Goal: Task Accomplishment & Management: Use online tool/utility

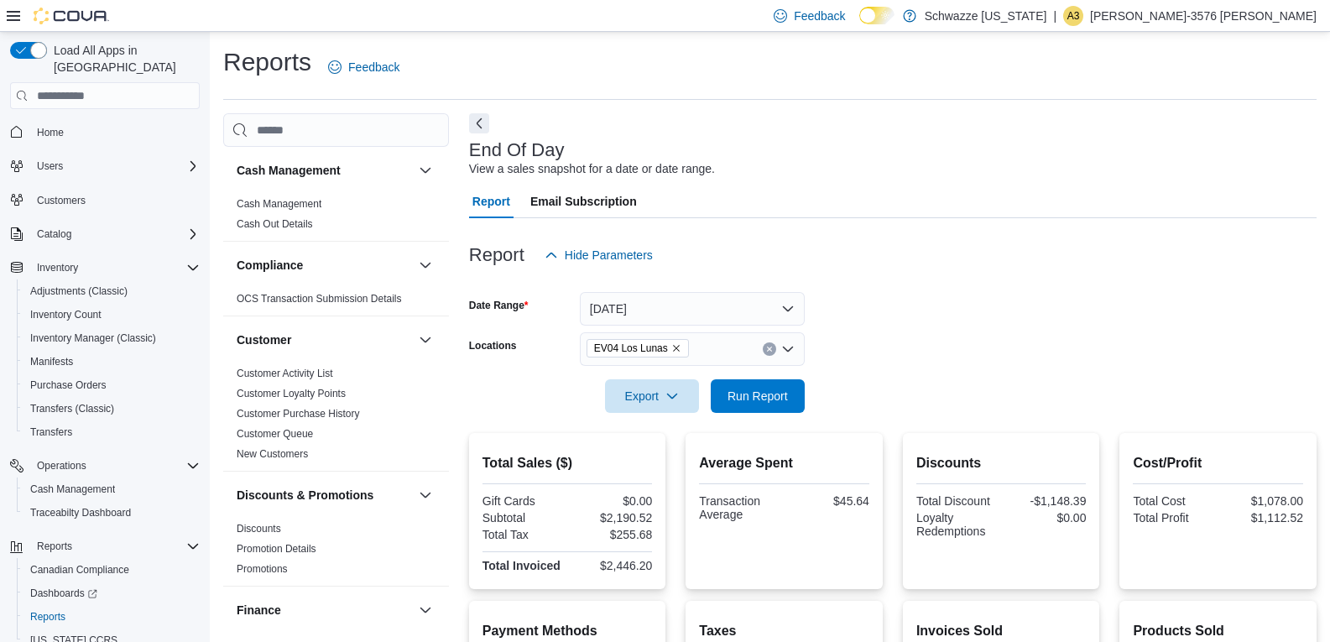
scroll to position [191, 0]
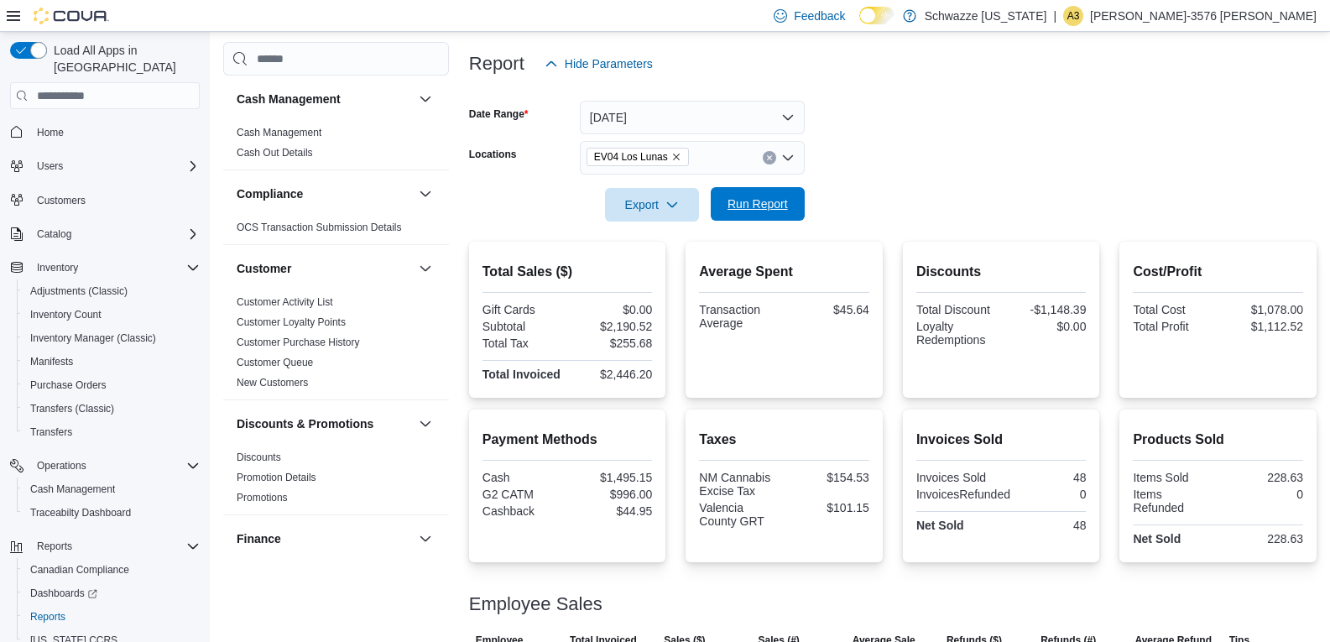
click at [732, 191] on span "Run Report" at bounding box center [758, 204] width 74 height 34
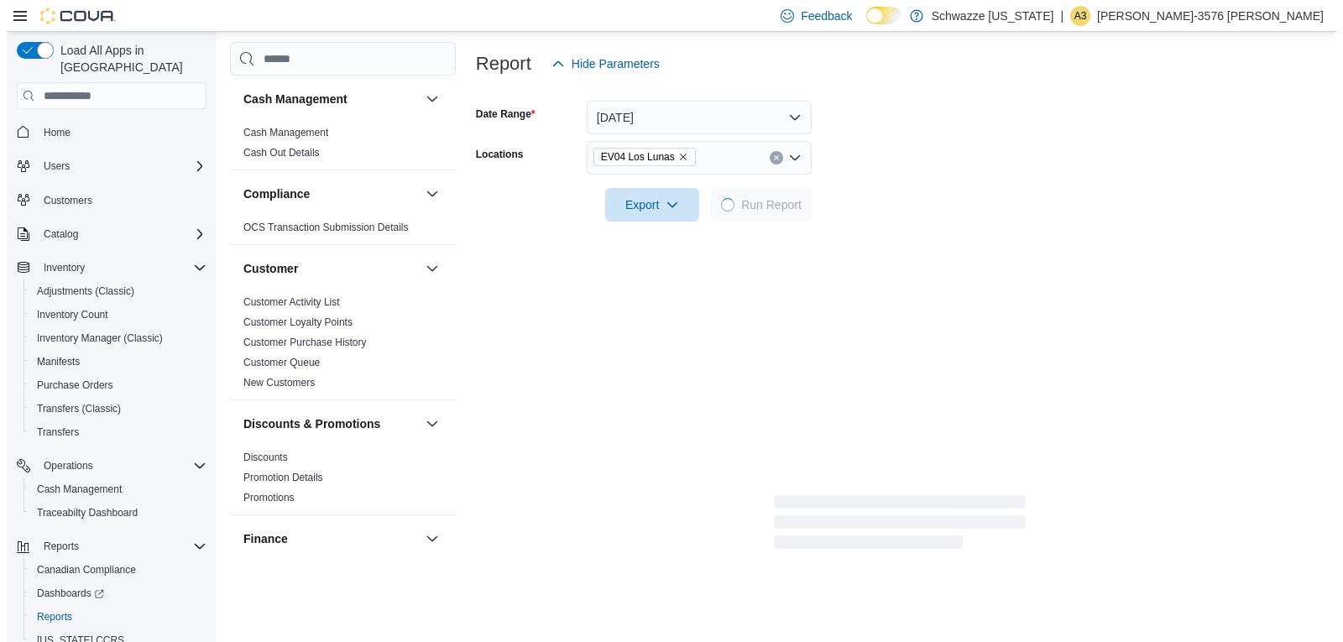
scroll to position [0, 0]
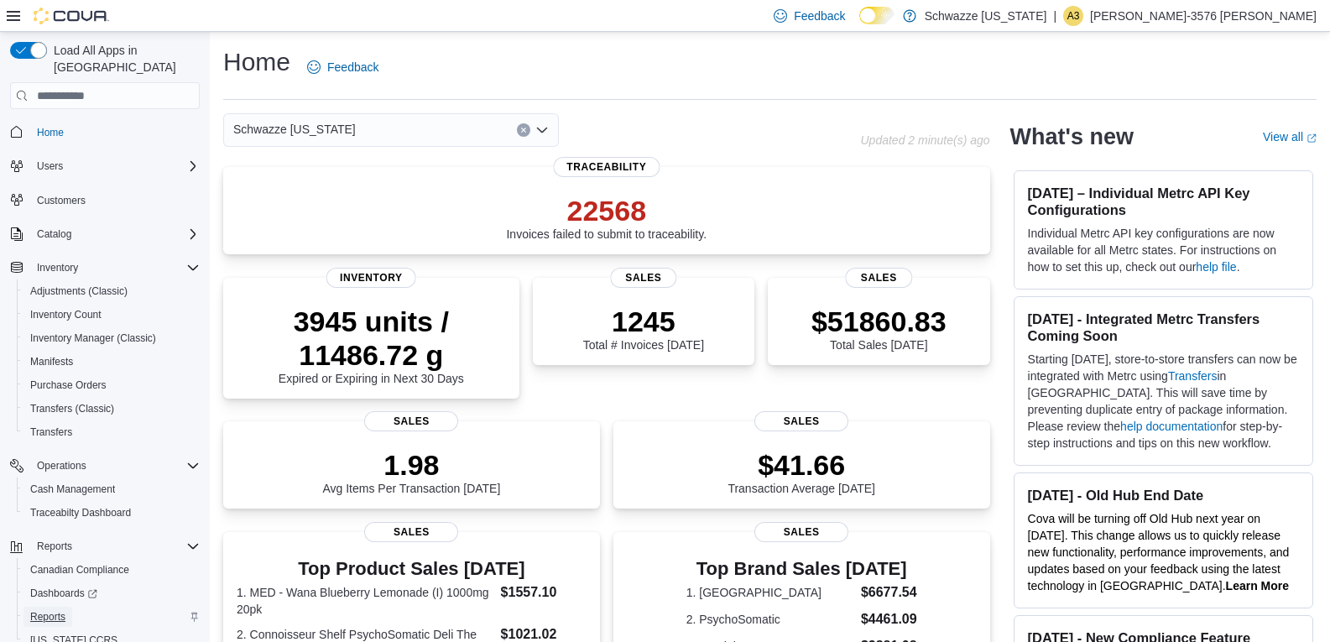
click at [60, 610] on span "Reports" at bounding box center [47, 616] width 35 height 13
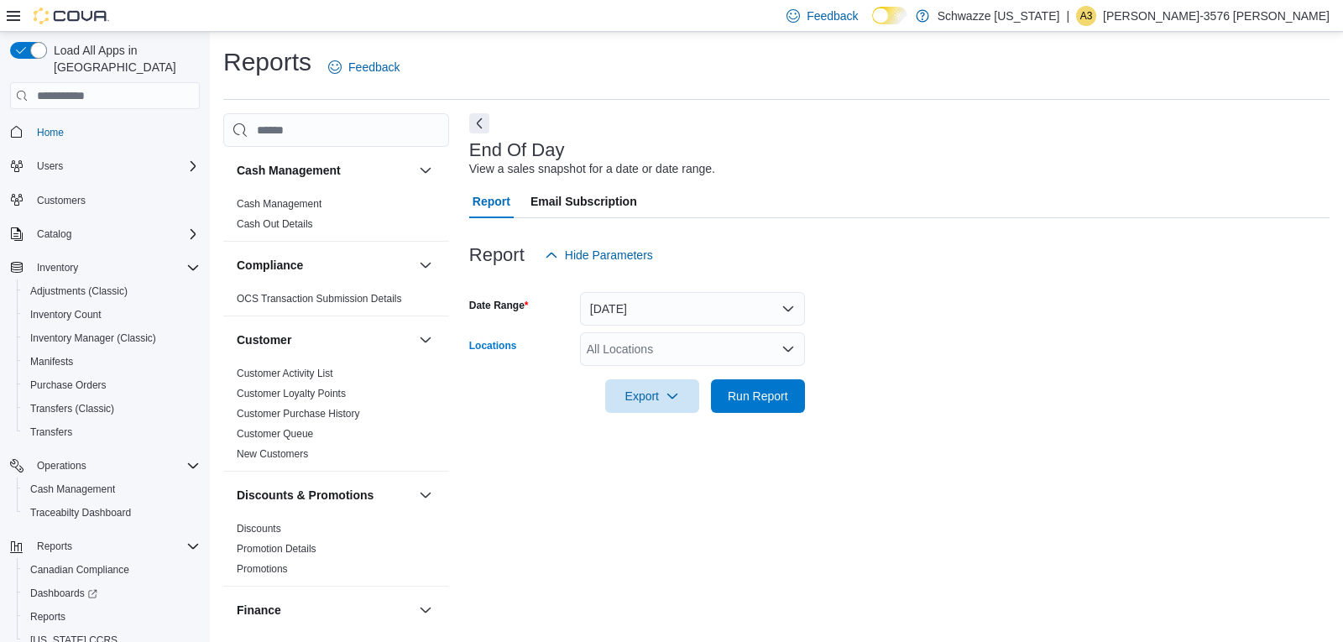
click at [680, 348] on div "All Locations" at bounding box center [692, 349] width 225 height 34
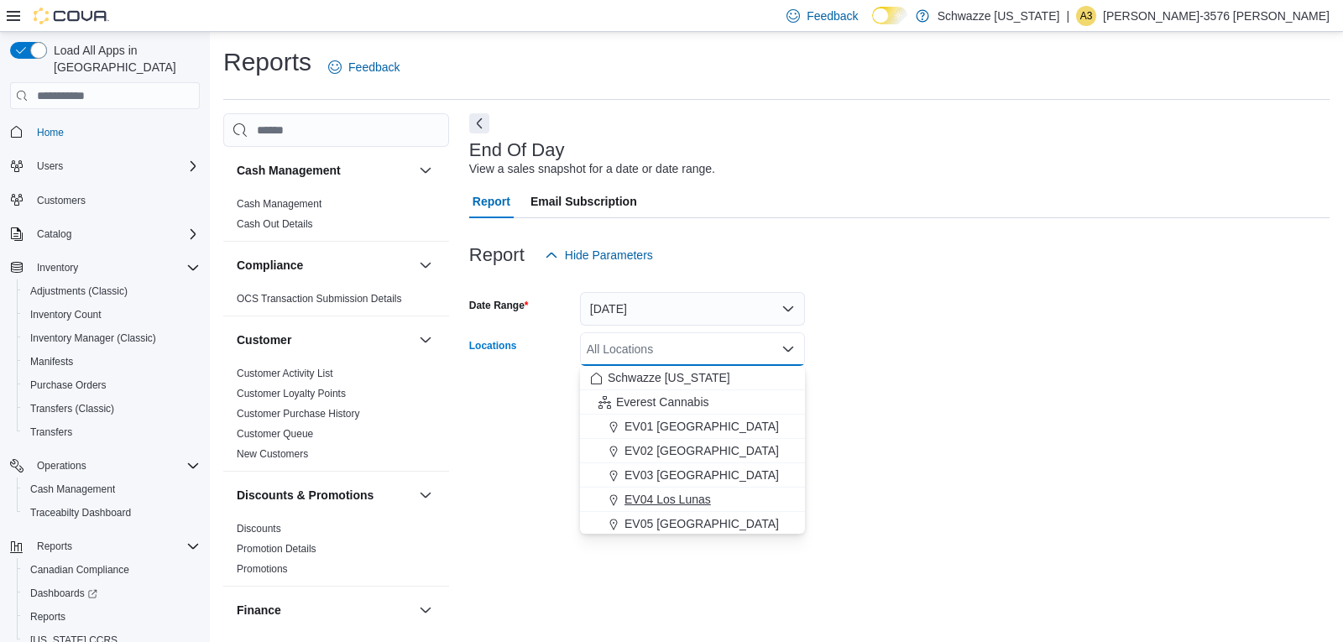
click at [661, 488] on button "EV04 Los Lunas" at bounding box center [692, 500] width 225 height 24
click at [943, 377] on div at bounding box center [899, 372] width 860 height 13
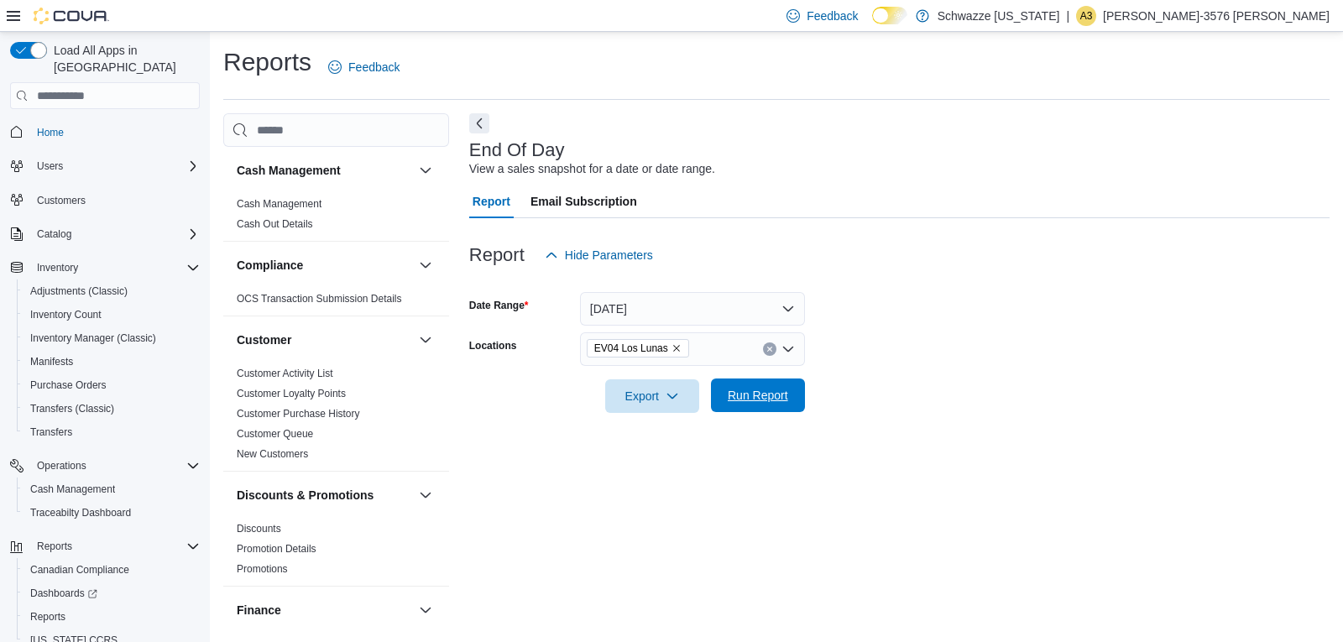
click at [762, 397] on span "Run Report" at bounding box center [758, 395] width 60 height 17
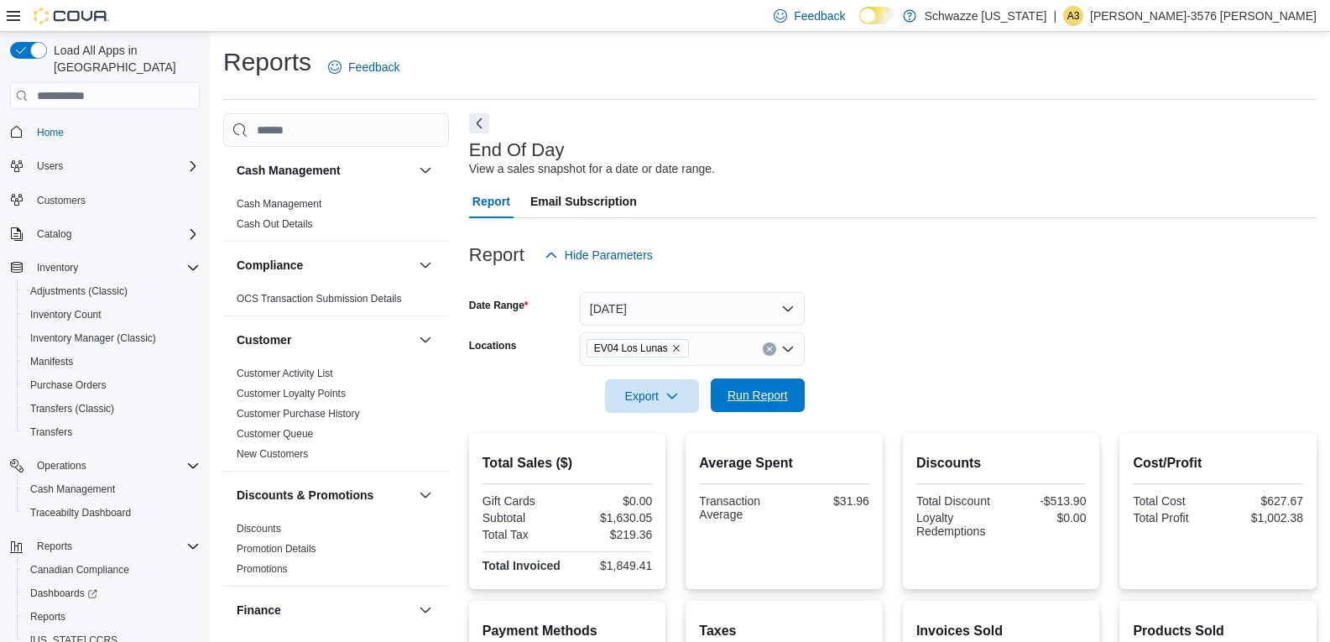
scroll to position [21, 0]
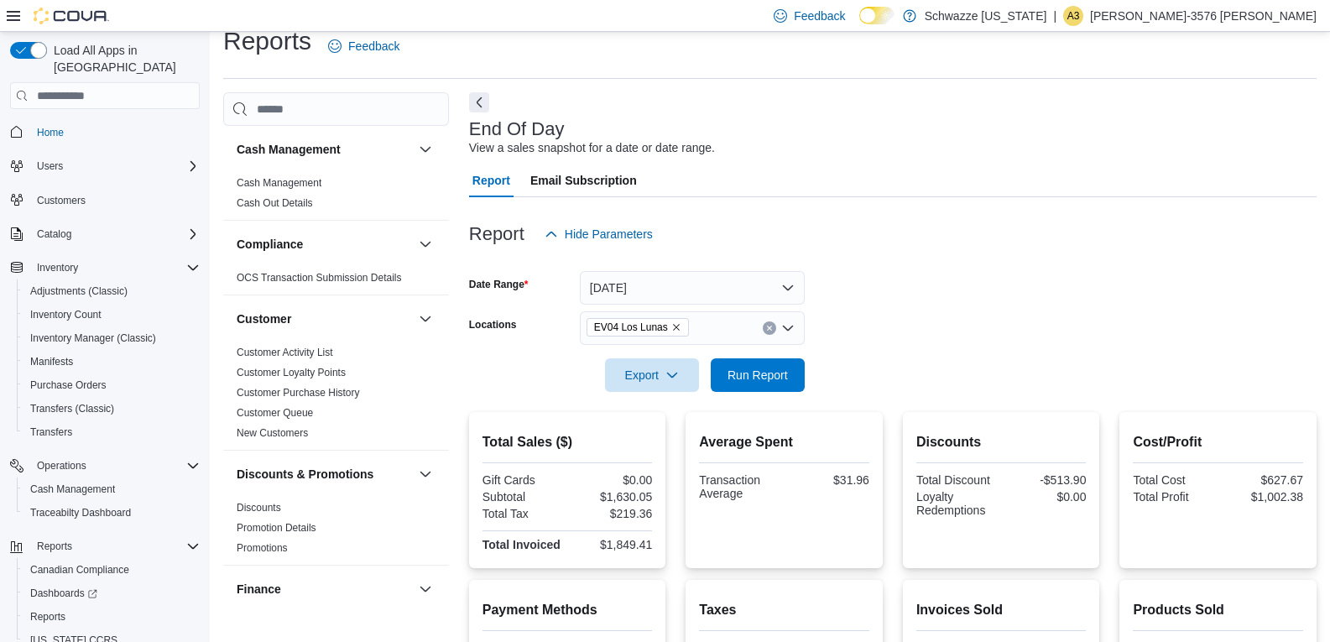
click at [774, 399] on div at bounding box center [893, 402] width 848 height 20
click at [768, 384] on span "Run Report" at bounding box center [758, 375] width 74 height 34
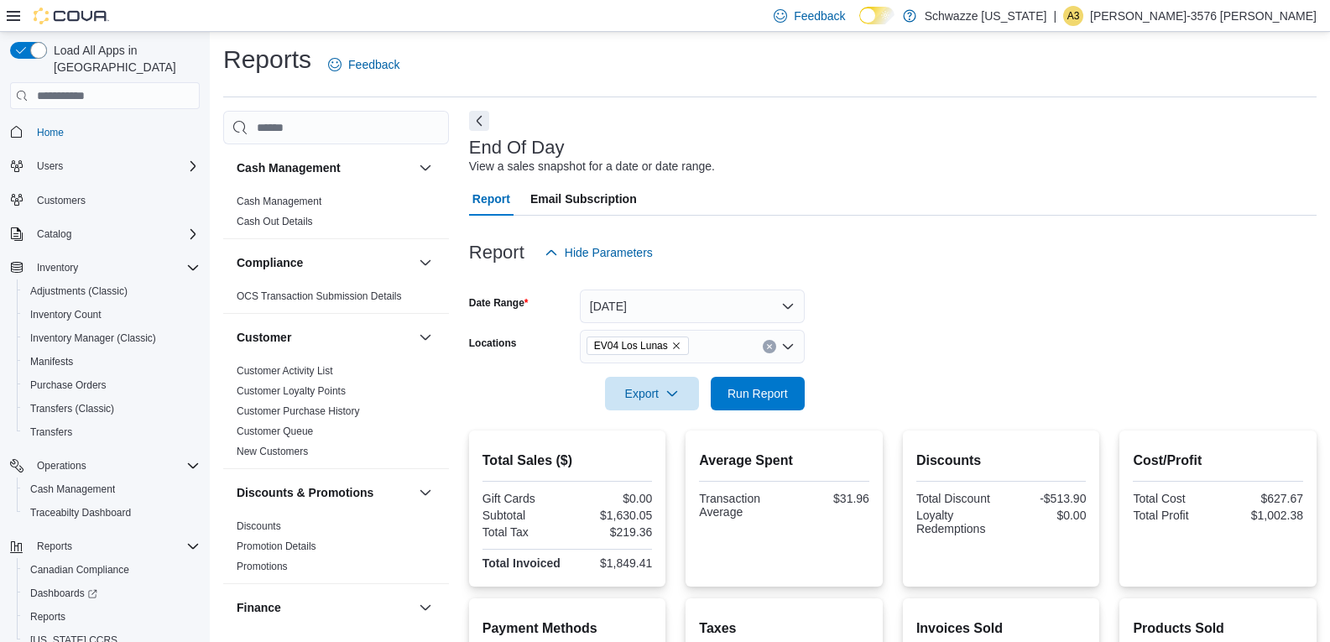
scroll to position [0, 0]
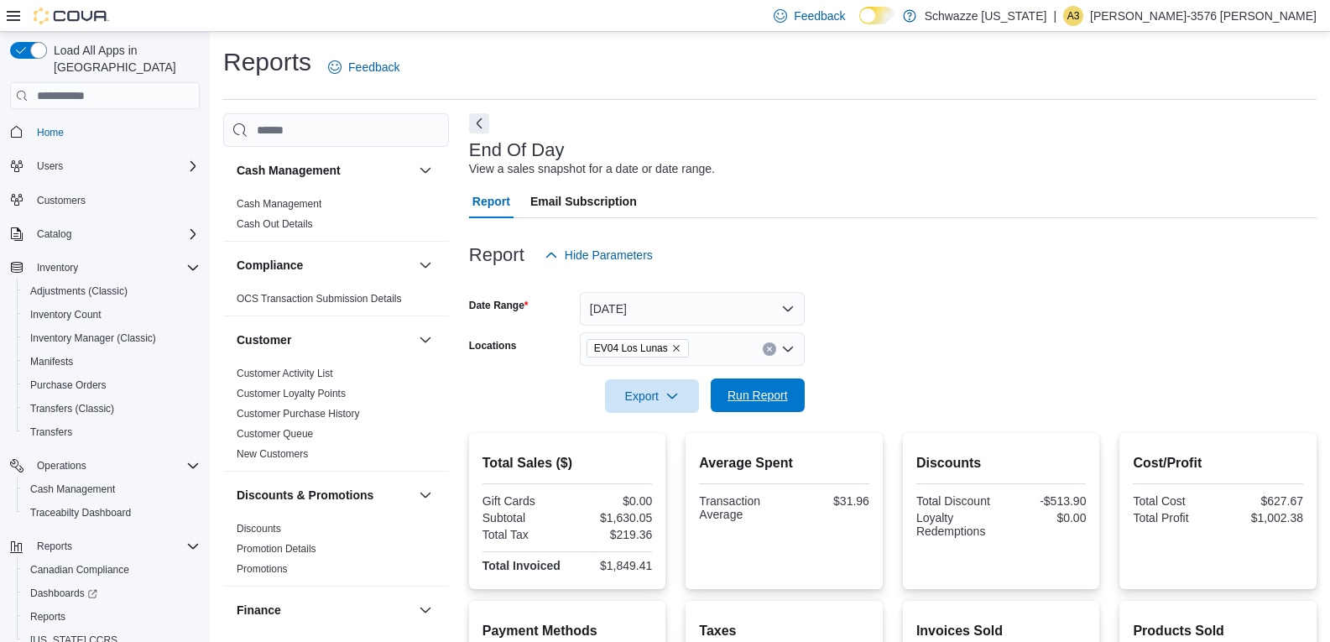
click at [751, 390] on span "Run Report" at bounding box center [758, 395] width 60 height 17
